Goal: Task Accomplishment & Management: Use online tool/utility

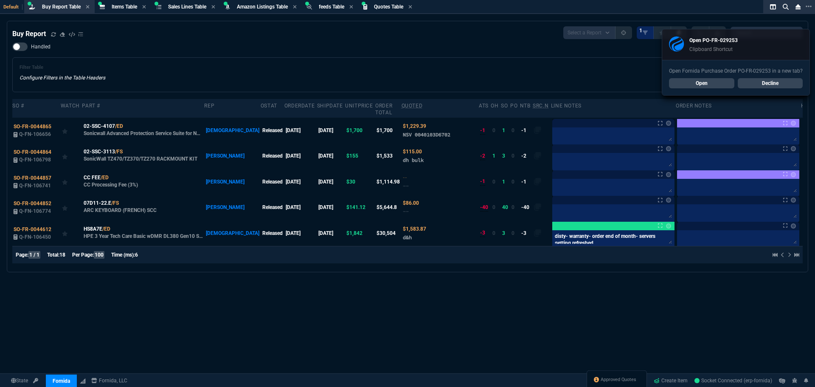
select select "8: NEPT"
click at [234, 39] on div "Buy Report Select a Report Not Purchased 1 Handled Filter Table Configure Filte…" at bounding box center [407, 146] width 790 height 240
click at [53, 34] on icon at bounding box center [53, 34] width 5 height 5
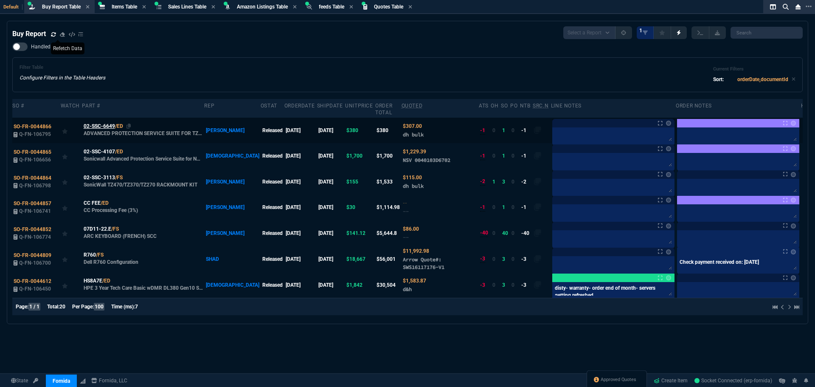
click at [104, 122] on span "02-SSC-6649" at bounding box center [99, 126] width 31 height 8
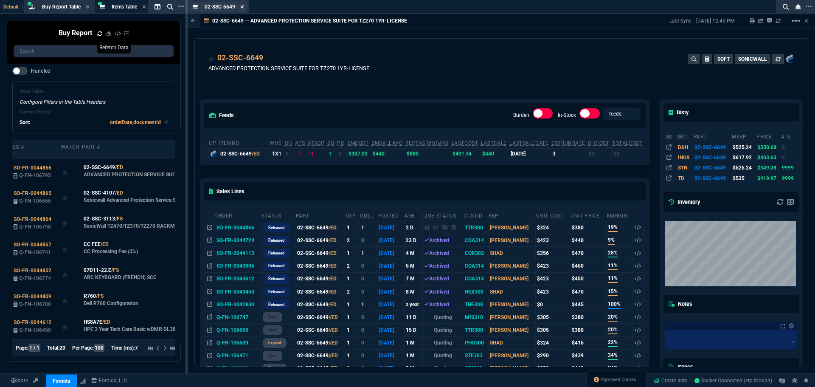
click at [242, 6] on icon at bounding box center [241, 6] width 3 height 3
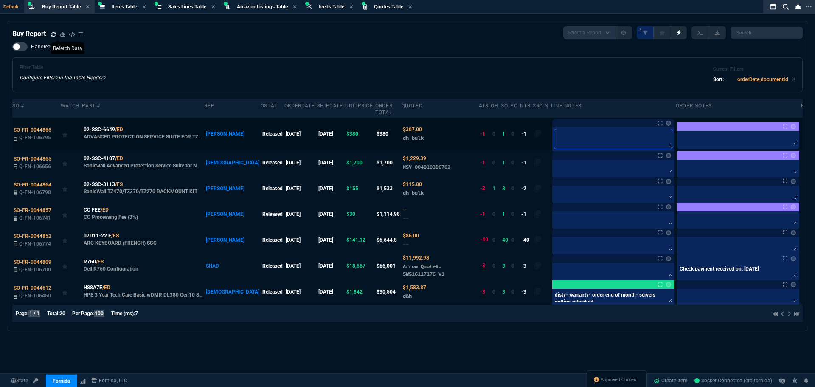
click at [554, 130] on textarea at bounding box center [613, 139] width 119 height 20
type textarea "o"
type textarea "or"
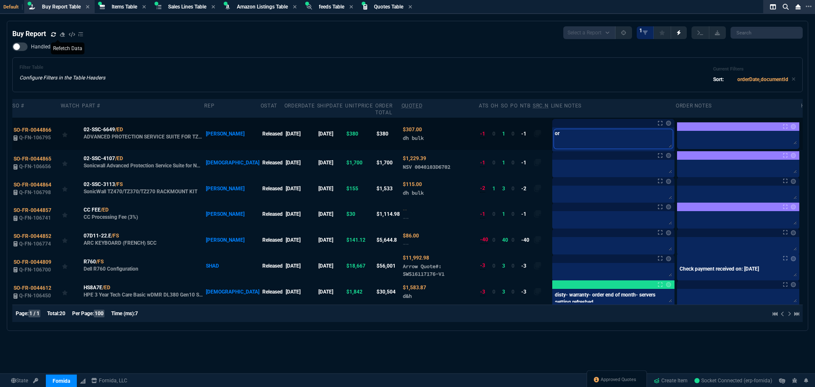
type textarea "ord"
type textarea "orde"
type textarea "order"
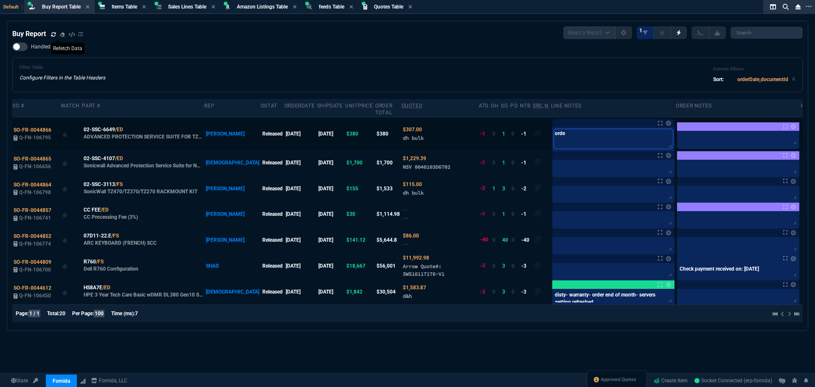
type textarea "order"
type textarea "order 3"
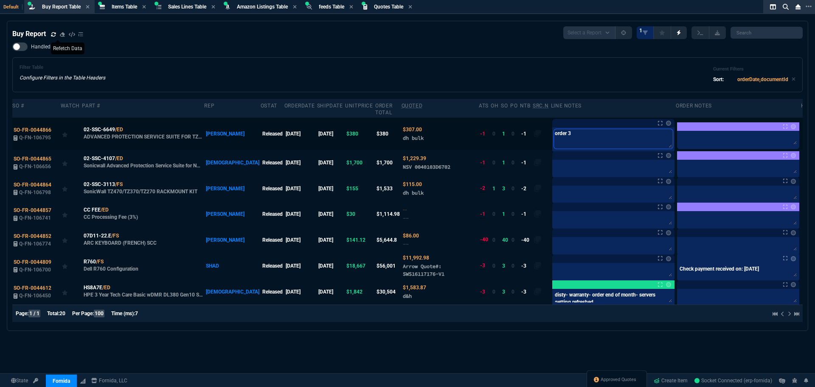
type textarea "order 3-"
type textarea "order 3-4"
type textarea "order 3-4-"
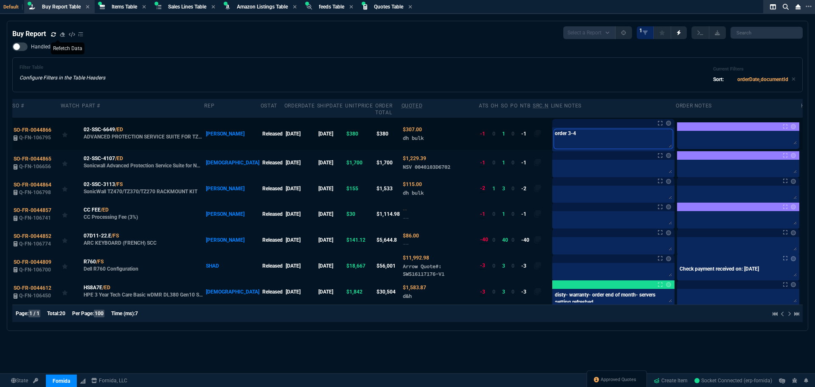
type textarea "order 3-4-"
type textarea "order 3-4- b"
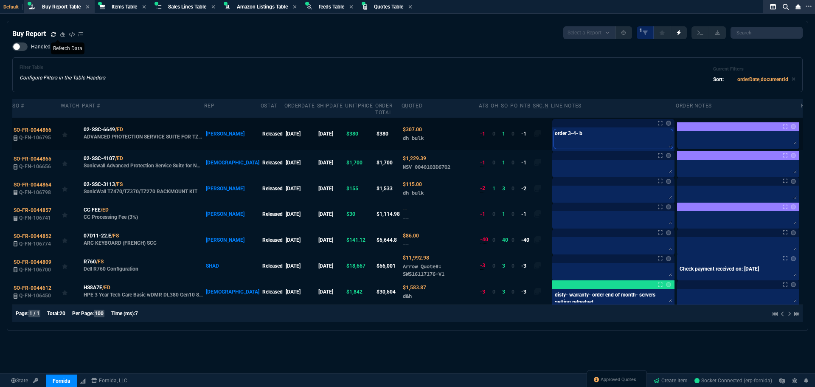
type textarea "order 3-4- bu"
type textarea "order 3-4- bul"
type textarea "order 3-4- bulk"
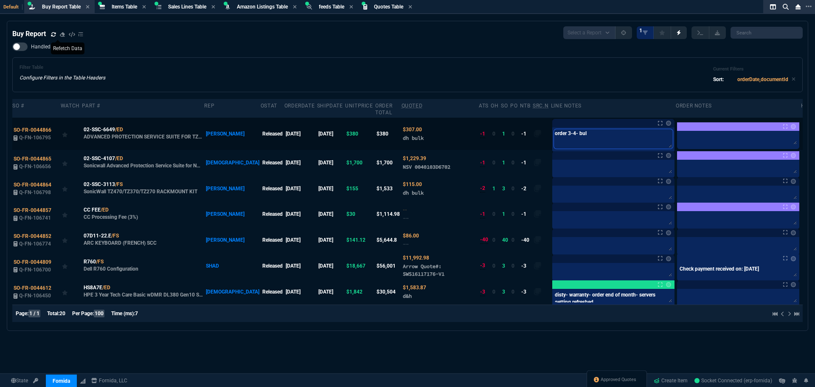
type textarea "order 3-4- bulk"
type textarea "order 3-4- bulk b"
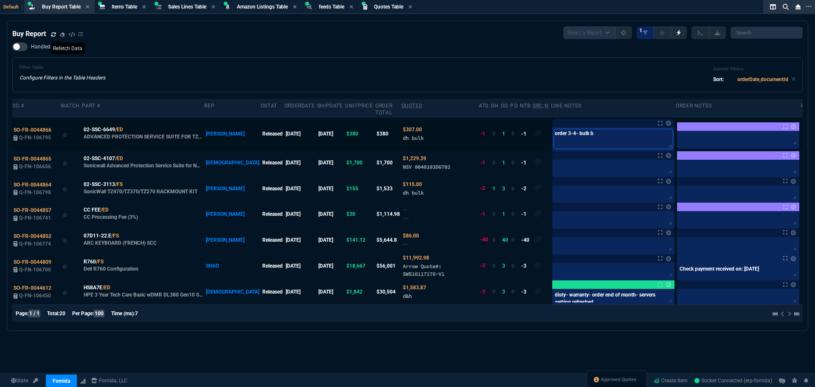
type textarea "order 3-4- bulk bu"
type textarea "order 3-4- bulk buy"
click at [666, 121] on link at bounding box center [668, 123] width 5 height 5
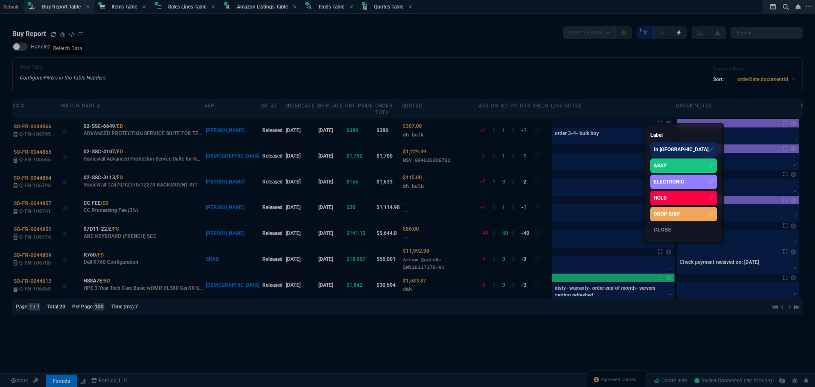
click at [667, 162] on div "ASAP" at bounding box center [683, 165] width 67 height 14
click at [562, 154] on div at bounding box center [407, 193] width 815 height 387
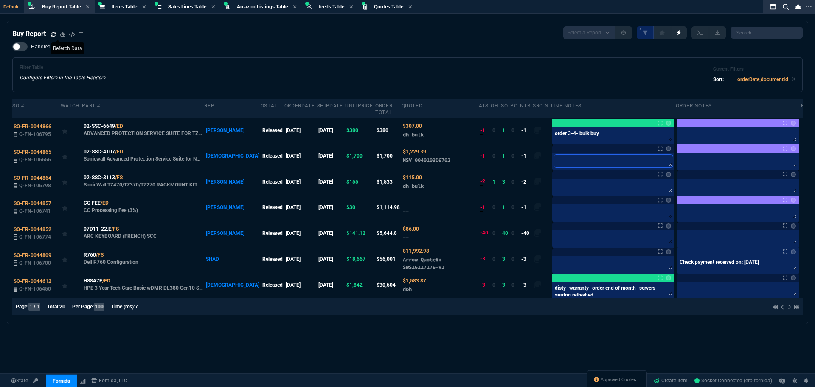
click at [562, 154] on textarea at bounding box center [613, 160] width 119 height 13
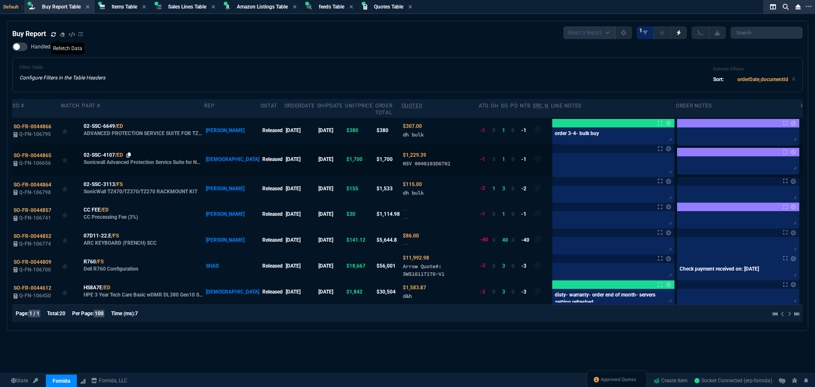
click at [129, 152] on icon at bounding box center [128, 154] width 5 height 5
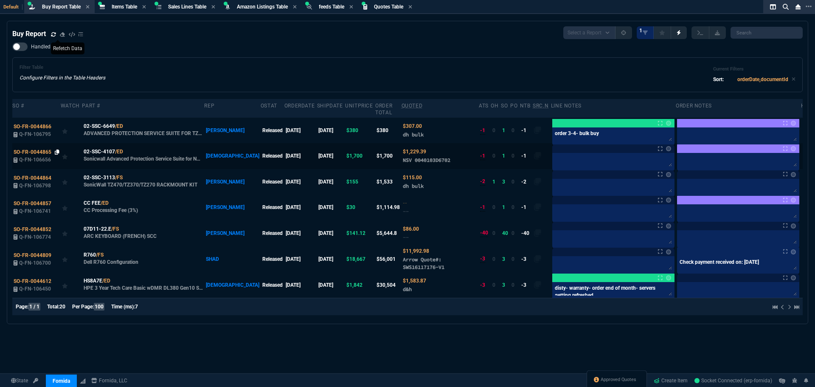
click at [55, 149] on icon at bounding box center [57, 151] width 5 height 5
